Goal: Task Accomplishment & Management: Manage account settings

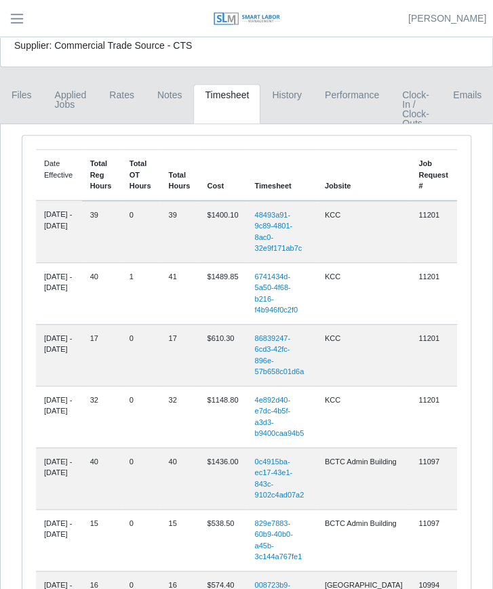
scroll to position [147, 0]
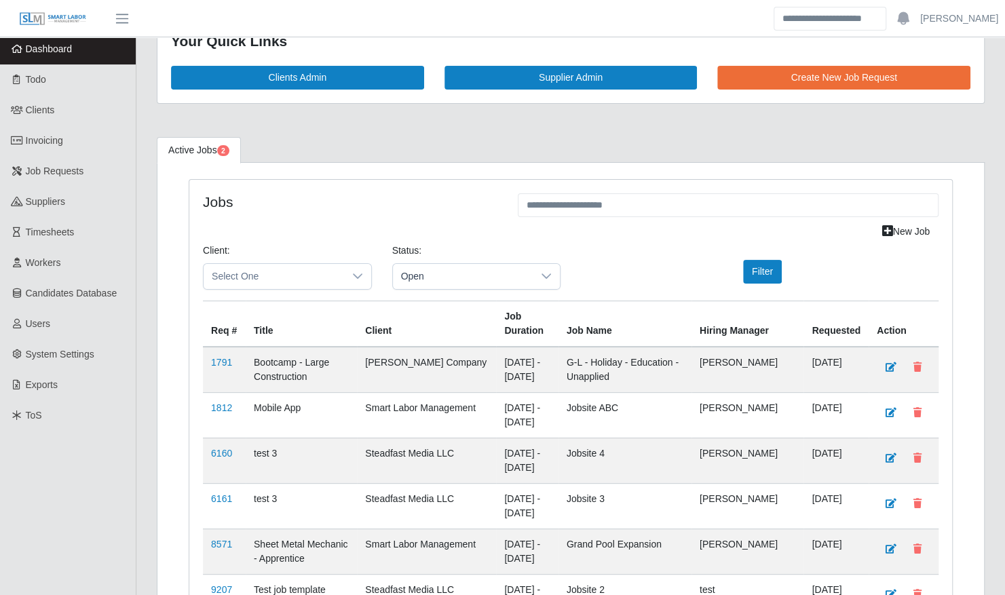
scroll to position [37, 0]
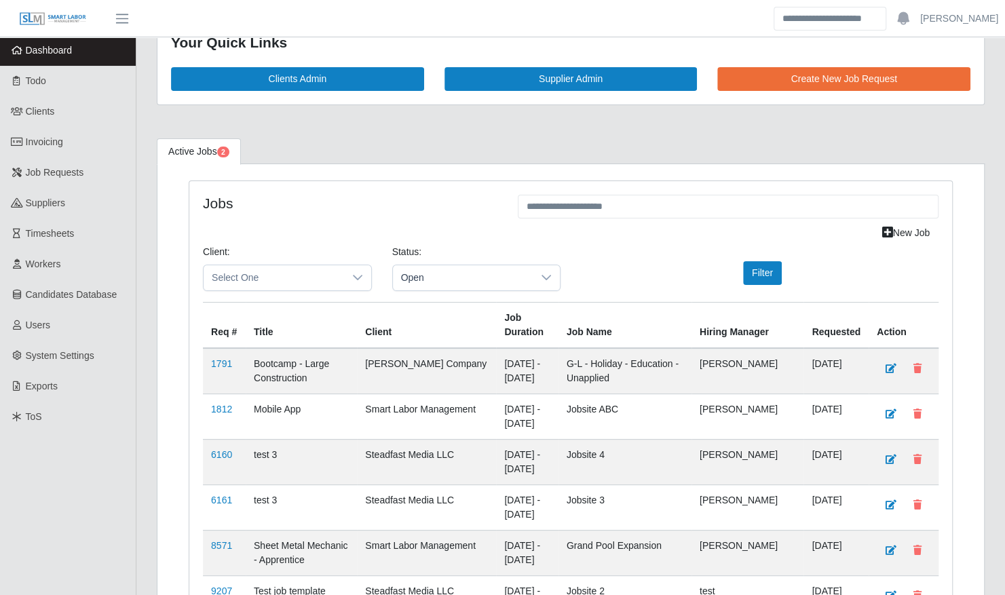
click at [342, 291] on div "Client: Select One Status: Open Filter" at bounding box center [571, 273] width 756 height 57
click at [328, 279] on span "Select One" at bounding box center [273, 277] width 140 height 25
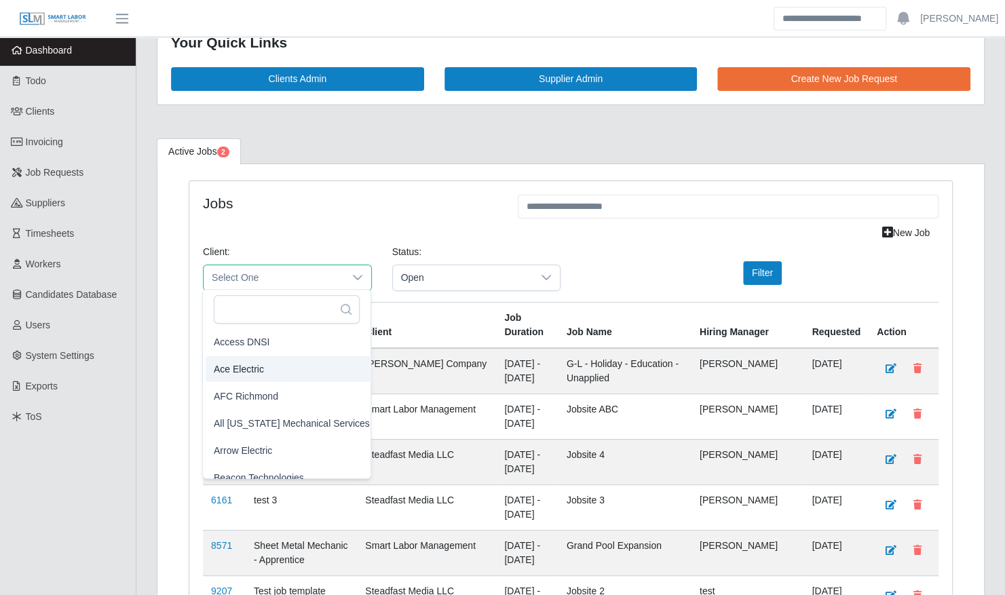
click at [309, 195] on h4 "Jobs" at bounding box center [350, 203] width 294 height 17
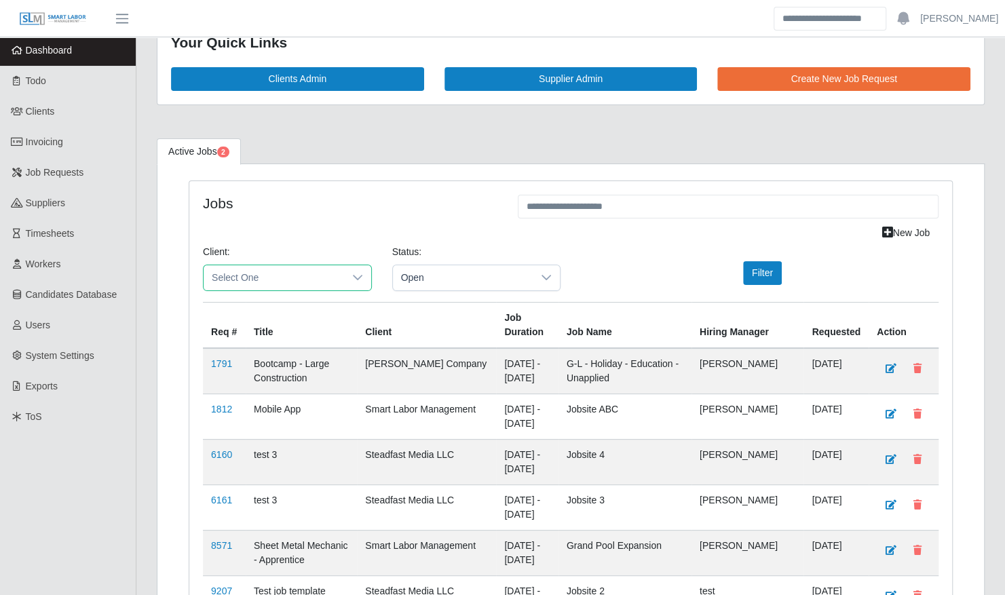
click at [328, 275] on span "Select One" at bounding box center [273, 277] width 140 height 25
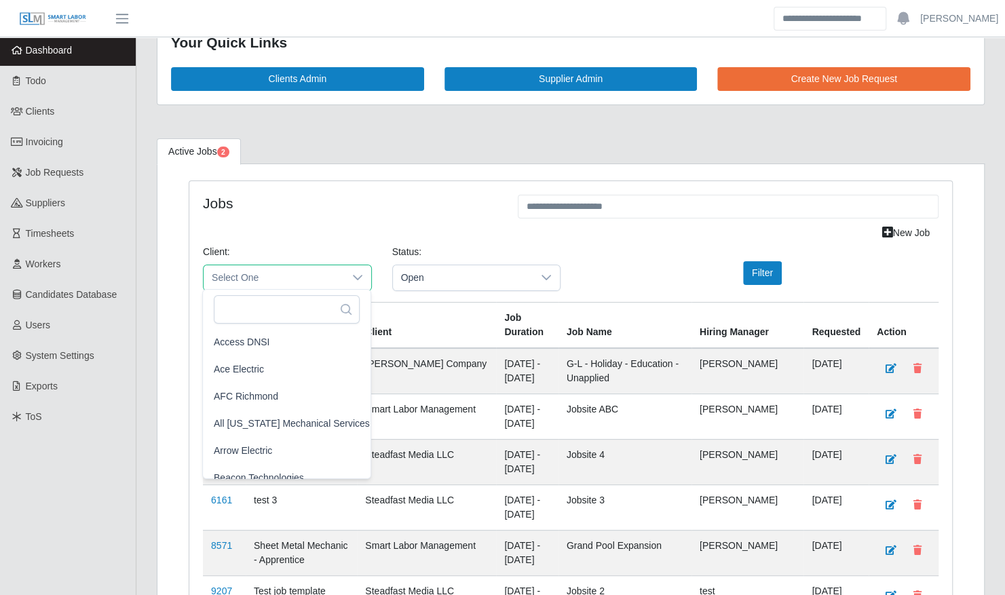
click at [307, 221] on div "New Job" at bounding box center [571, 233] width 756 height 24
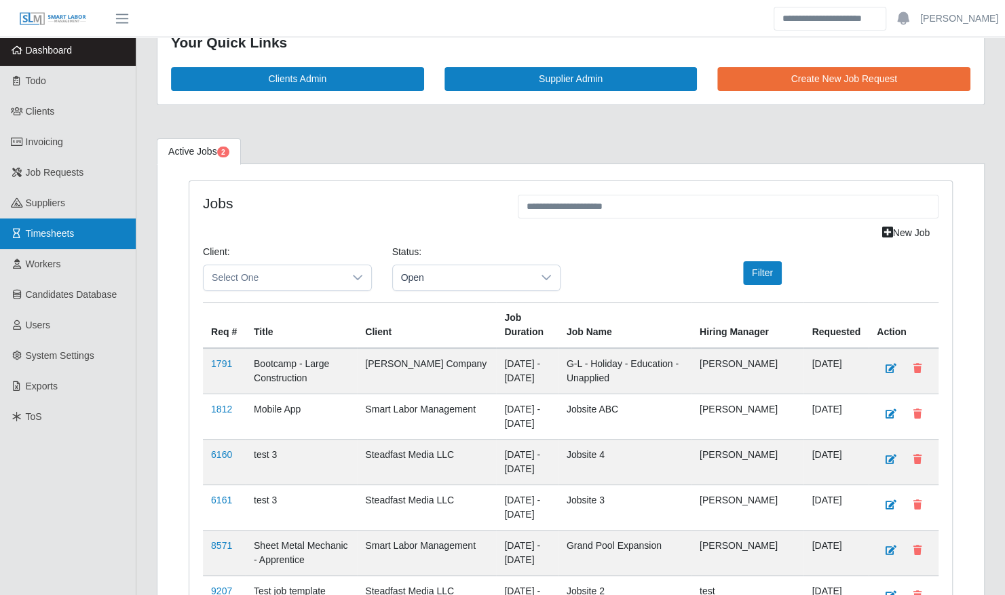
click at [69, 239] on link "Timesheets" at bounding box center [68, 233] width 136 height 31
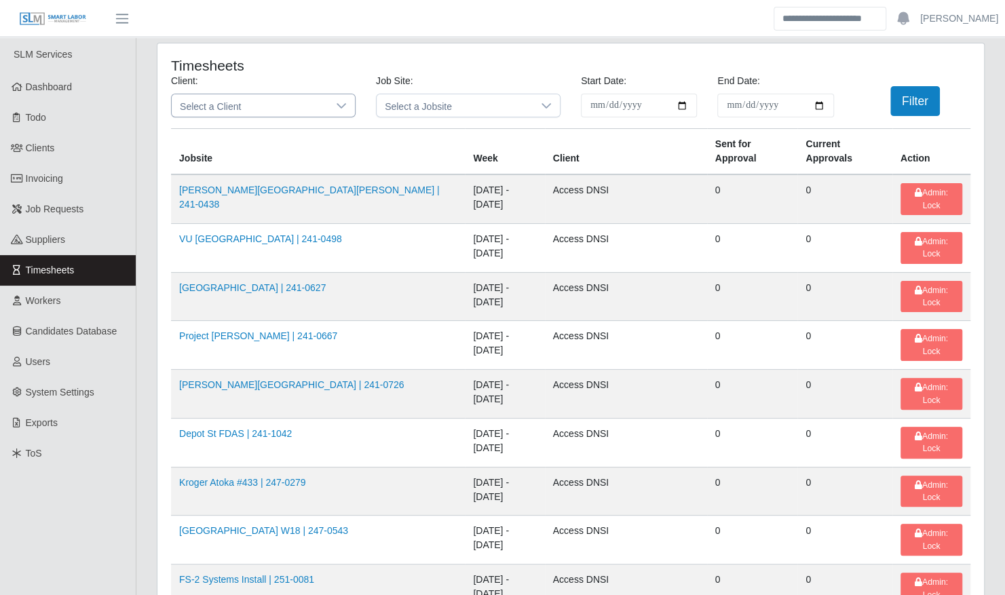
click at [254, 115] on span "Select a Client" at bounding box center [250, 105] width 156 height 22
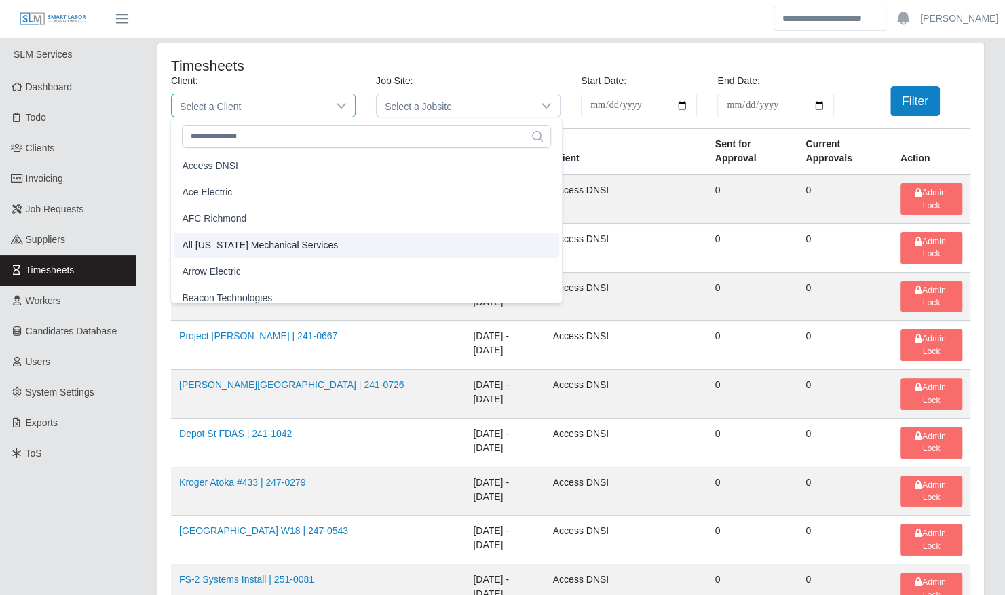
click at [246, 248] on span "All [US_STATE] Mechanical Services" at bounding box center [260, 245] width 156 height 14
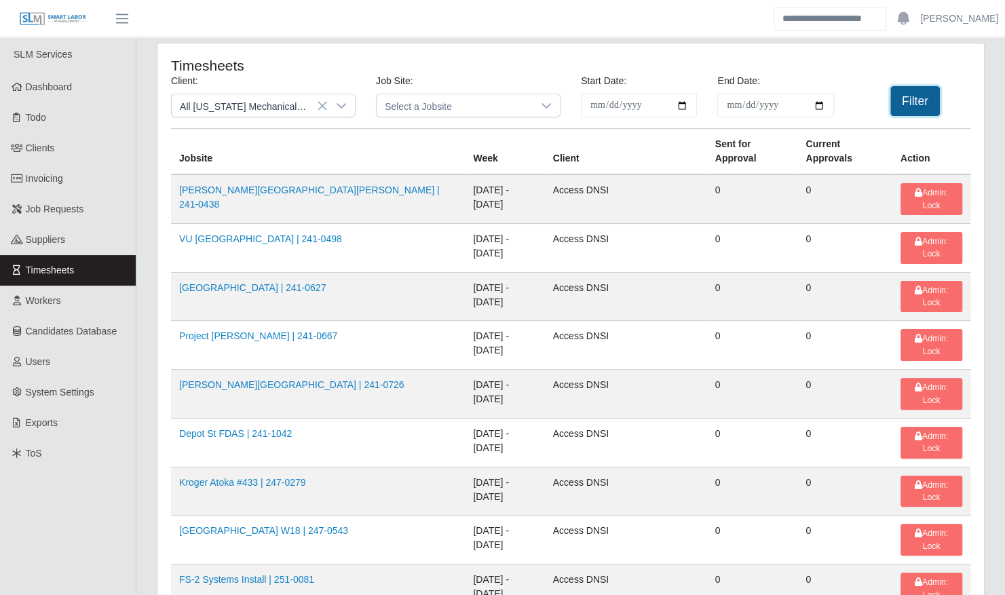
click at [914, 96] on button "Filter" at bounding box center [915, 101] width 50 height 30
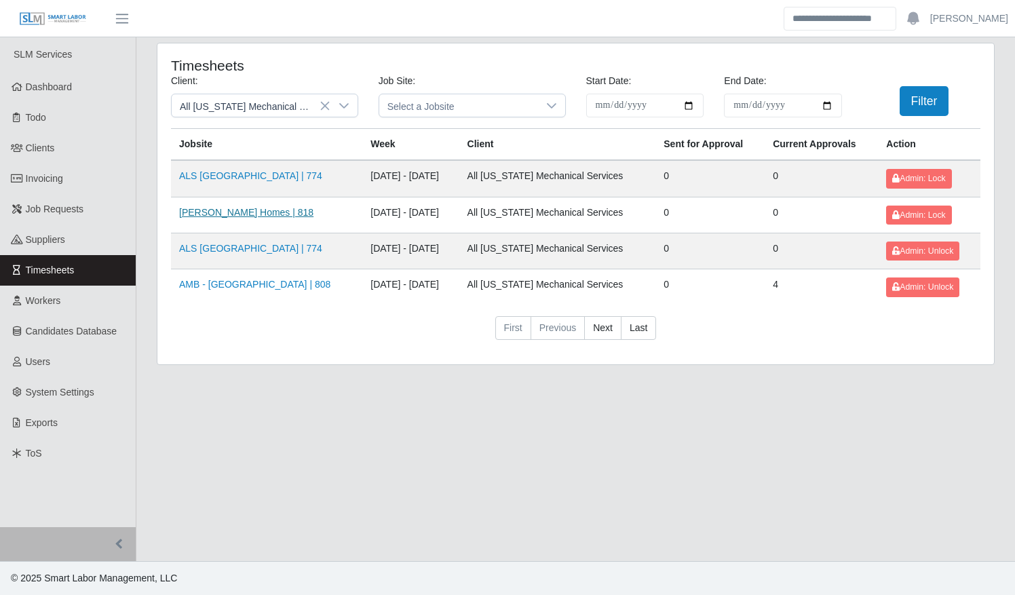
click at [266, 210] on link "[PERSON_NAME] Homes | 818" at bounding box center [246, 212] width 134 height 11
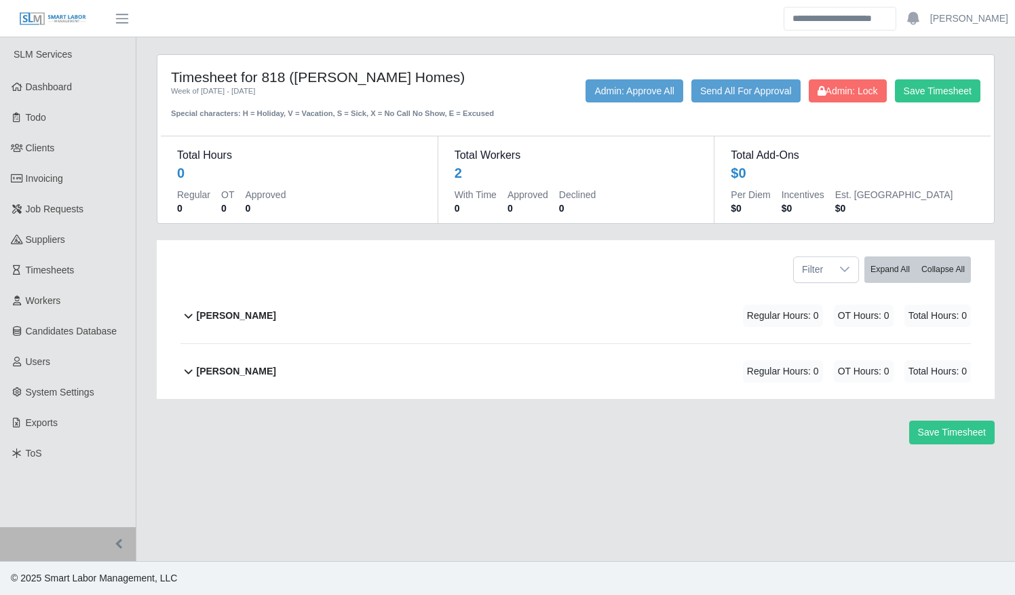
click at [275, 324] on div "[PERSON_NAME] Regular Hours: 0 OT Hours: 0 Total Hours: 0" at bounding box center [584, 315] width 774 height 55
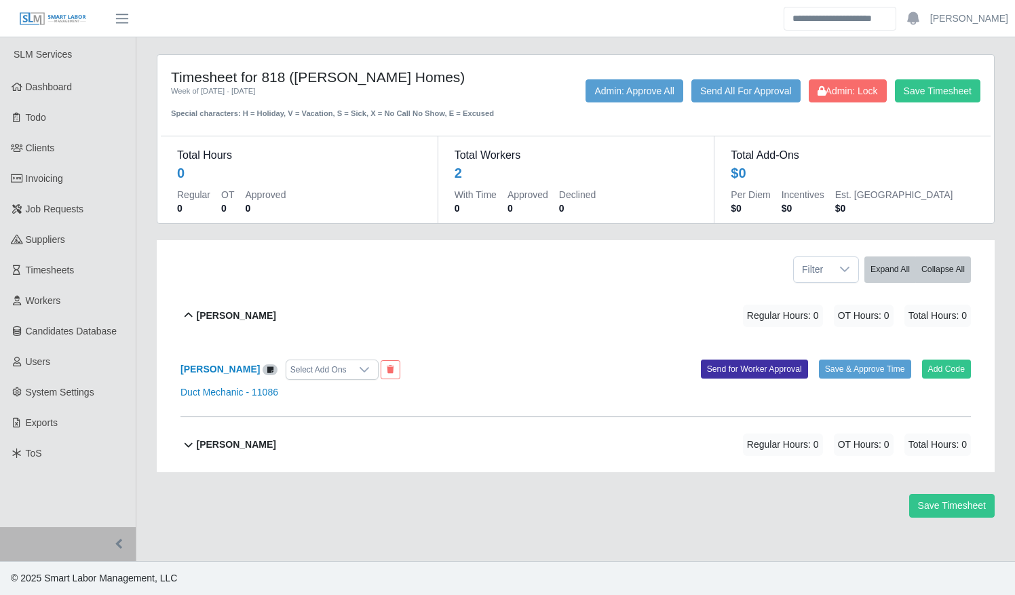
click at [284, 437] on div "Lorenzo Askew Regular Hours: 0 OT Hours: 0 Total Hours: 0" at bounding box center [584, 444] width 774 height 55
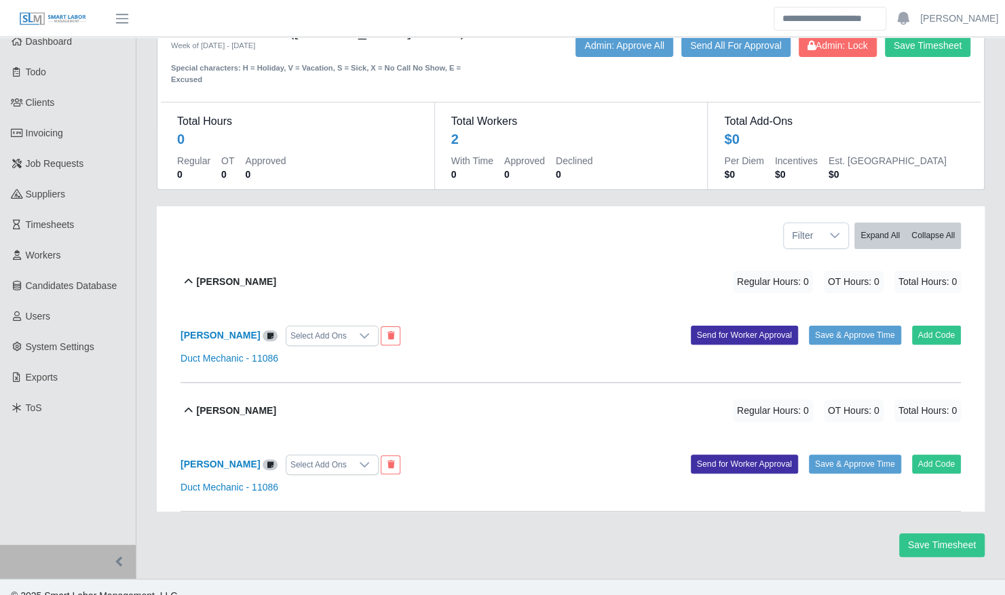
scroll to position [48, 0]
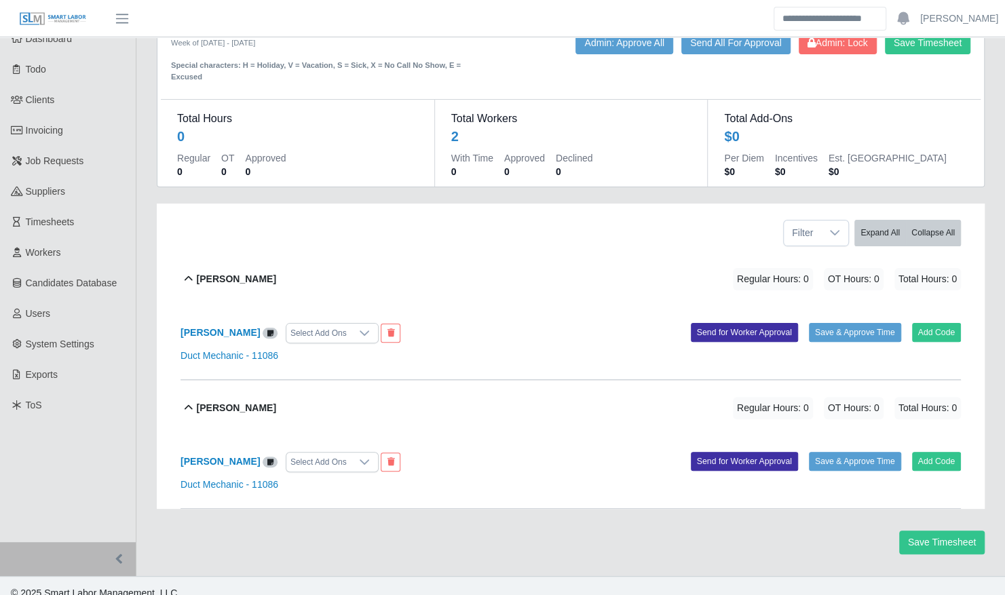
click at [517, 530] on div "Save Timesheet" at bounding box center [571, 542] width 848 height 24
